Goal: Task Accomplishment & Management: Manage account settings

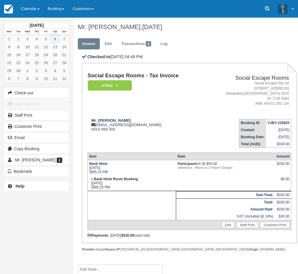
click at [29, 4] on link "Calendar" at bounding box center [30, 9] width 27 height 18
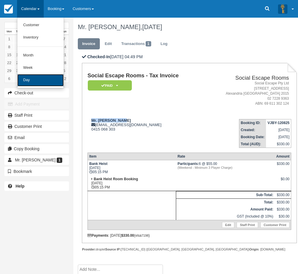
click at [38, 78] on link "Day" at bounding box center [40, 80] width 46 height 12
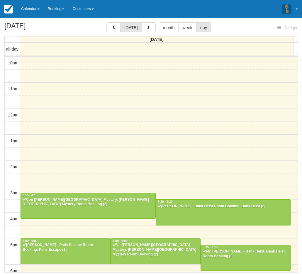
select select
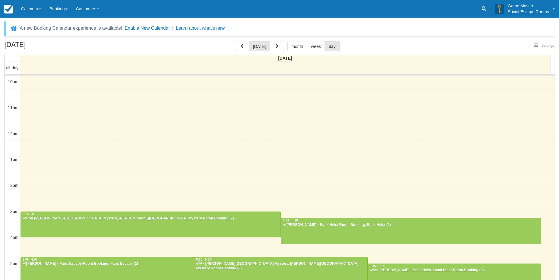
select select
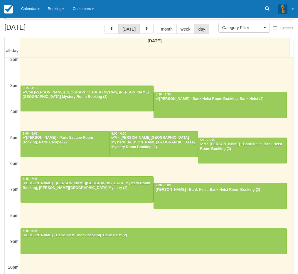
scroll to position [19, 0]
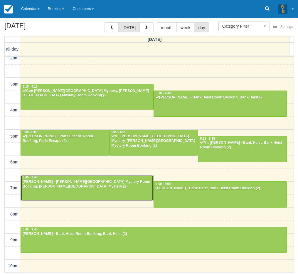
click at [92, 187] on div "[PERSON_NAME] - [PERSON_NAME][GEOGRAPHIC_DATA] Mystery Room Booking, [PERSON_NA…" at bounding box center [86, 183] width 129 height 9
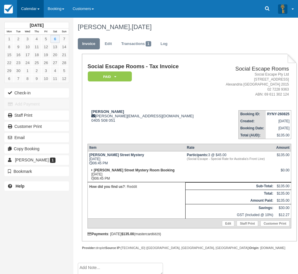
click at [23, 9] on link "Calendar" at bounding box center [30, 9] width 27 height 18
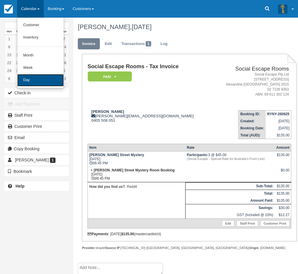
click at [21, 75] on link "Day" at bounding box center [40, 80] width 46 height 12
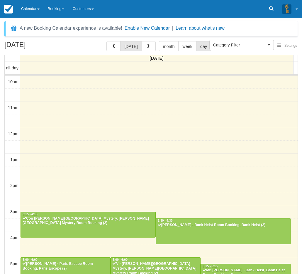
select select
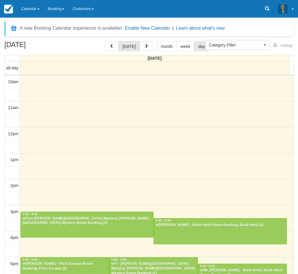
scroll to position [109, 0]
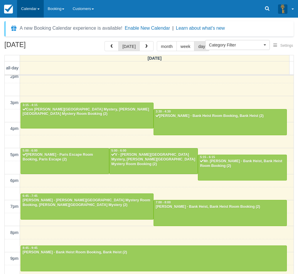
click at [31, 10] on link "Calendar" at bounding box center [30, 9] width 27 height 18
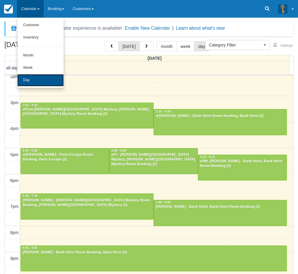
click at [33, 80] on link "Day" at bounding box center [40, 80] width 46 height 12
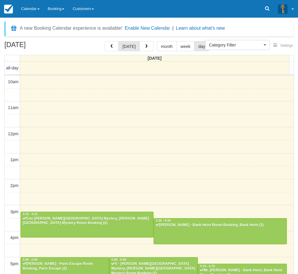
select select
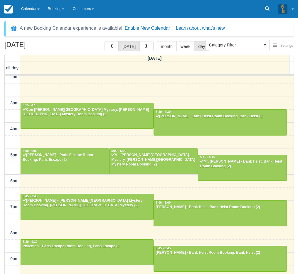
scroll to position [19, 0]
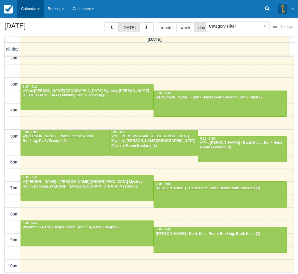
click at [27, 5] on link "Calendar" at bounding box center [30, 9] width 27 height 18
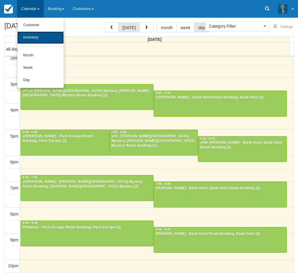
click at [36, 42] on link "Inventory" at bounding box center [40, 37] width 46 height 12
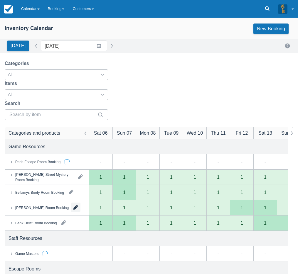
click at [71, 202] on button "button" at bounding box center [75, 206] width 9 height 9
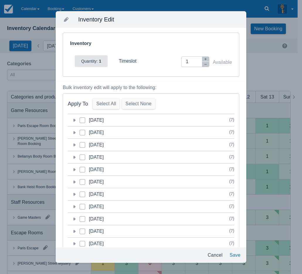
click at [74, 119] on icon at bounding box center [75, 120] width 2 height 3
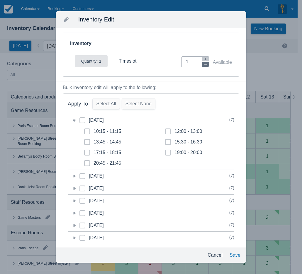
click at [202, 64] on button "button" at bounding box center [205, 64] width 7 height 5
type input "0"
click at [101, 161] on div "20:45 - 21:45" at bounding box center [108, 163] width 28 height 6
click at [85, 161] on input "20:45 - 21:45" at bounding box center [84, 161] width 0 height 0
checkbox input "true"
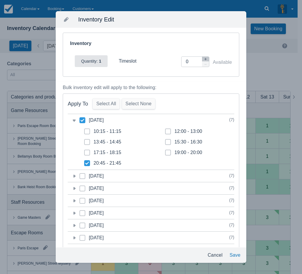
checkbox input "true"
click at [239, 256] on button "Save" at bounding box center [235, 255] width 16 height 11
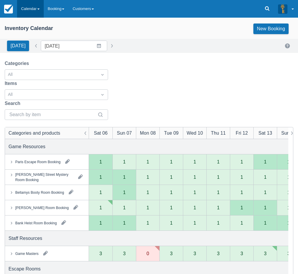
click at [29, 10] on link "Calendar" at bounding box center [30, 9] width 27 height 18
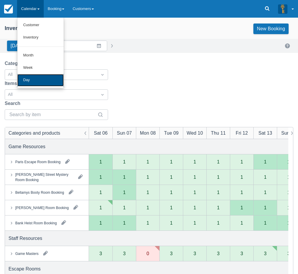
click at [31, 80] on link "Day" at bounding box center [40, 80] width 46 height 12
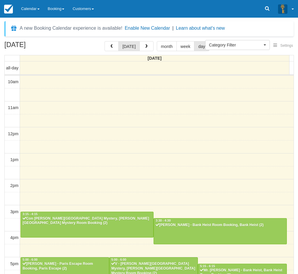
select select
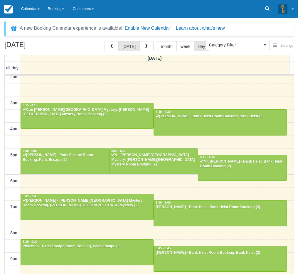
scroll to position [19, 0]
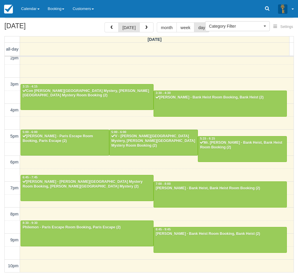
click at [1, 164] on div "[DATE] [DATE] month week day [DATE] all-day 10am 11am 12pm 1pm 2pm 3pm 4pm 5pm …" at bounding box center [149, 147] width 298 height 250
click at [174, 192] on div at bounding box center [220, 193] width 132 height 25
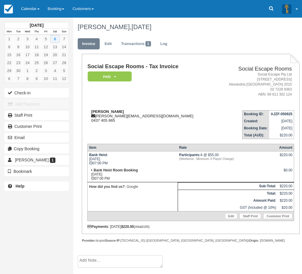
click at [100, 111] on strong "[PERSON_NAME]" at bounding box center [107, 111] width 33 height 4
drag, startPoint x: 100, startPoint y: 111, endPoint x: 115, endPoint y: 112, distance: 15.3
click at [115, 112] on strong "Jonathan Boer" at bounding box center [107, 111] width 33 height 4
copy strong "Jonathan Boer"
drag, startPoint x: 3, startPoint y: 233, endPoint x: 13, endPoint y: 227, distance: 11.1
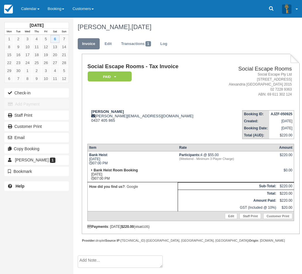
click at [3, 233] on div "September 2025 Mon Tue Wed Thu Fri Sat Sun 1 2 3 4 5 6 7 8 9 10 11 12 13 14 15 …" at bounding box center [36, 137] width 73 height 274
click at [35, 10] on link "Calendar" at bounding box center [30, 9] width 27 height 18
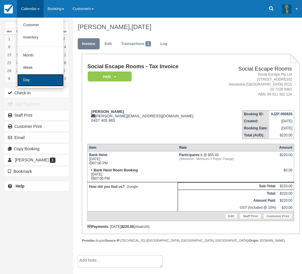
click at [36, 77] on link "Day" at bounding box center [40, 80] width 46 height 12
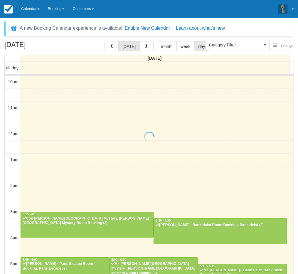
select select
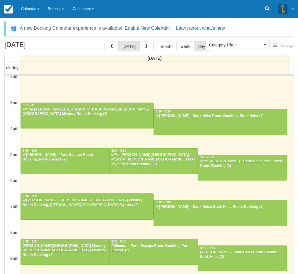
click at [1, 210] on div "[DATE] [DATE] month week day [DATE] all-day 10am 11am 12pm 1pm 2pm 3pm 4pm 5pm …" at bounding box center [149, 166] width 298 height 250
click at [1, 209] on div "[DATE] [DATE] month week day [DATE] all-day 10am 11am 12pm 1pm 2pm 3pm 4pm 5pm …" at bounding box center [149, 166] width 298 height 250
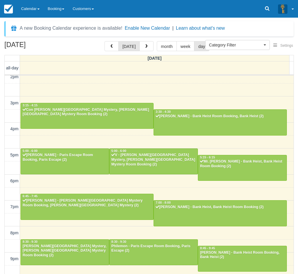
click at [2, 214] on div "September 6, 2025 today month week day Saturday all-day 10am 11am 12pm 1pm 2pm …" at bounding box center [149, 166] width 298 height 250
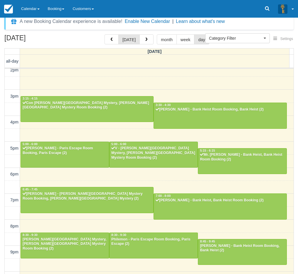
scroll to position [19, 0]
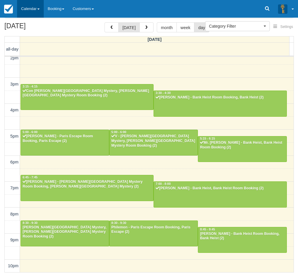
drag, startPoint x: 34, startPoint y: 2, endPoint x: 32, endPoint y: 12, distance: 10.7
click at [34, 2] on link "Calendar" at bounding box center [30, 9] width 27 height 18
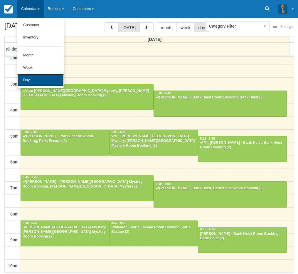
click at [28, 81] on link "Day" at bounding box center [40, 80] width 46 height 12
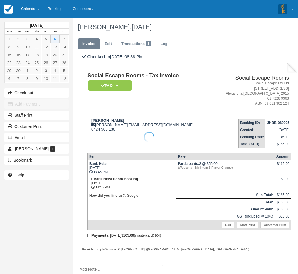
click at [100, 120] on div at bounding box center [149, 137] width 298 height 274
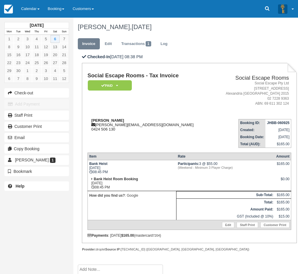
drag, startPoint x: 100, startPoint y: 120, endPoint x: 113, endPoint y: 121, distance: 12.7
click at [113, 121] on strong "[PERSON_NAME]" at bounding box center [107, 120] width 33 height 4
click at [98, 122] on strong "[PERSON_NAME]" at bounding box center [107, 120] width 33 height 4
drag, startPoint x: 98, startPoint y: 122, endPoint x: 112, endPoint y: 121, distance: 13.2
click at [112, 121] on strong "[PERSON_NAME]" at bounding box center [107, 120] width 33 height 4
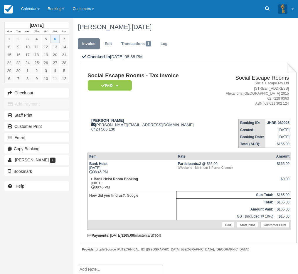
copy strong "[PERSON_NAME]"
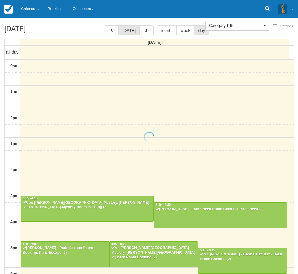
select select
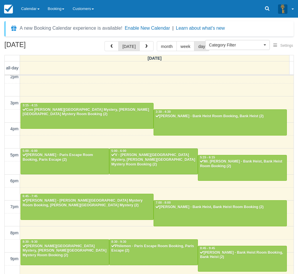
scroll to position [19, 0]
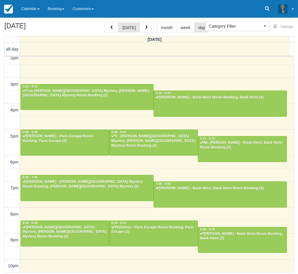
click at [124, 121] on div "10am 11am 12pm 1pm 2pm 3pm 4pm 5pm 6pm 7pm 8pm 9pm 10pm 3:15 - 4:15 Con [PERSON…" at bounding box center [149, 110] width 289 height 324
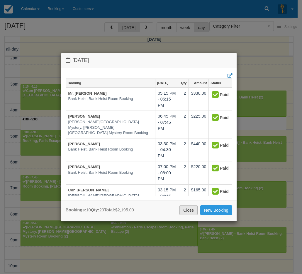
click at [184, 211] on link "Close" at bounding box center [189, 210] width 18 height 10
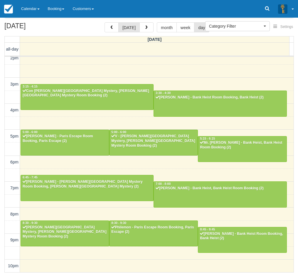
click at [0, 200] on div "[DATE] [DATE] month week day [DATE] all-day 10am 11am 12pm 1pm 2pm 3pm 4pm 5pm …" at bounding box center [149, 147] width 298 height 250
